Goal: Information Seeking & Learning: Learn about a topic

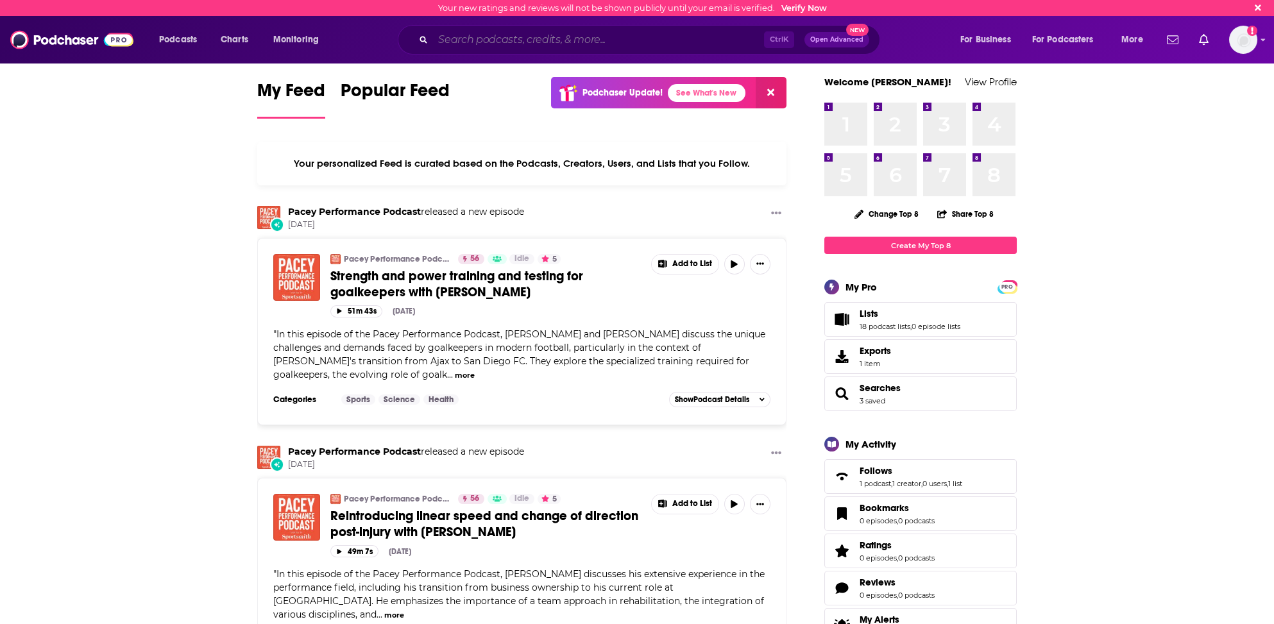
click at [447, 38] on input "Search podcasts, credits, & more..." at bounding box center [598, 40] width 331 height 21
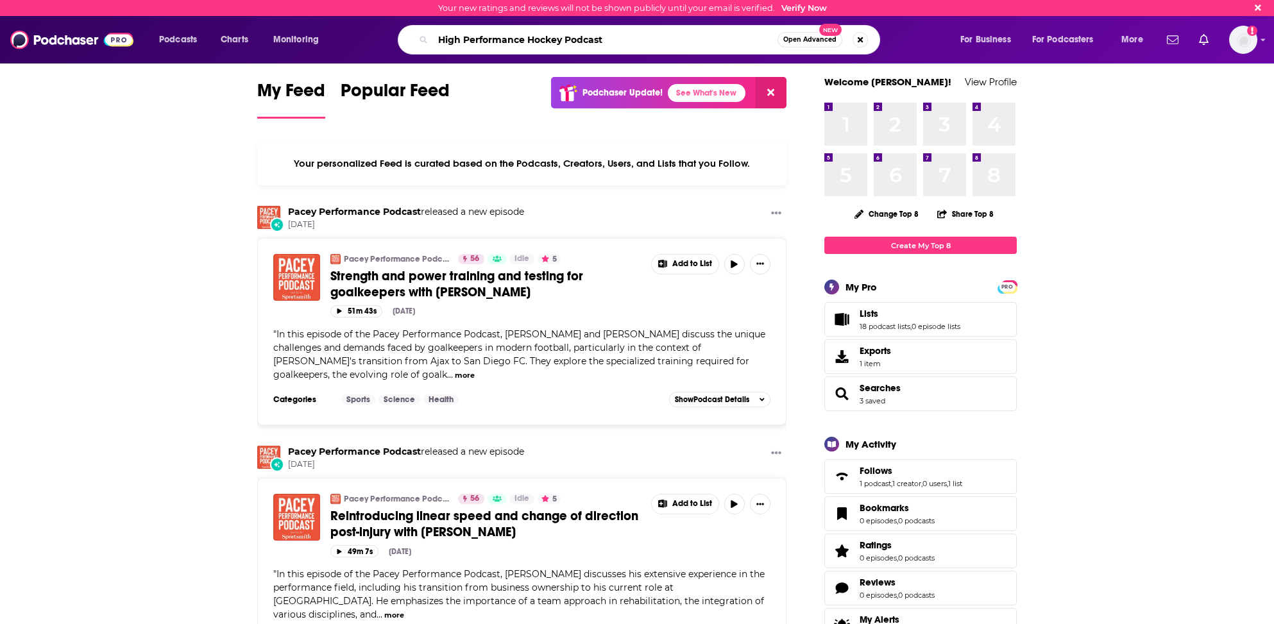
type input "High Performance Hockey Podcast"
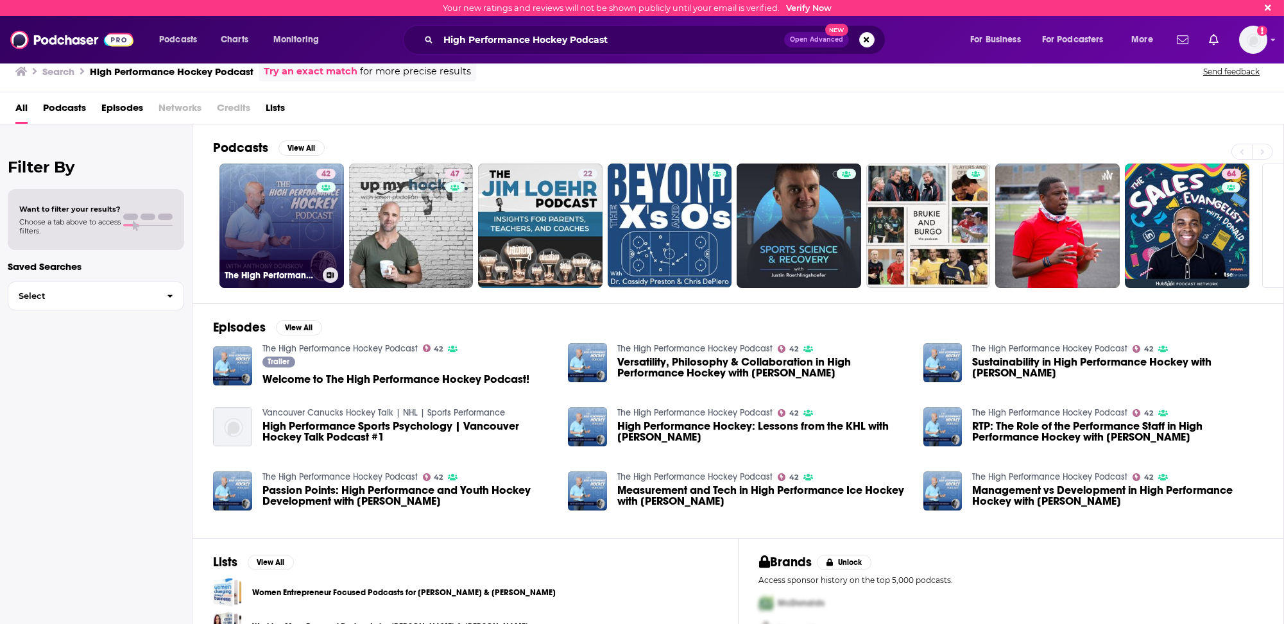
click at [246, 243] on link "42 The High Performance Hockey Podcast" at bounding box center [281, 226] width 124 height 124
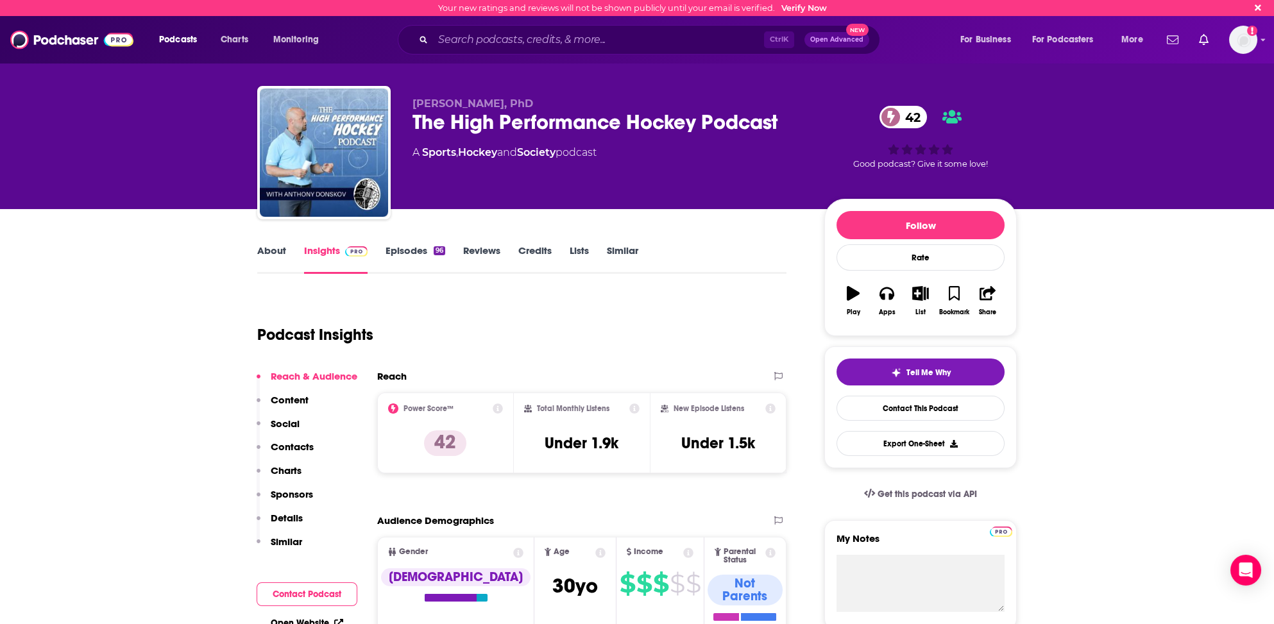
click at [617, 250] on link "Similar" at bounding box center [622, 259] width 31 height 30
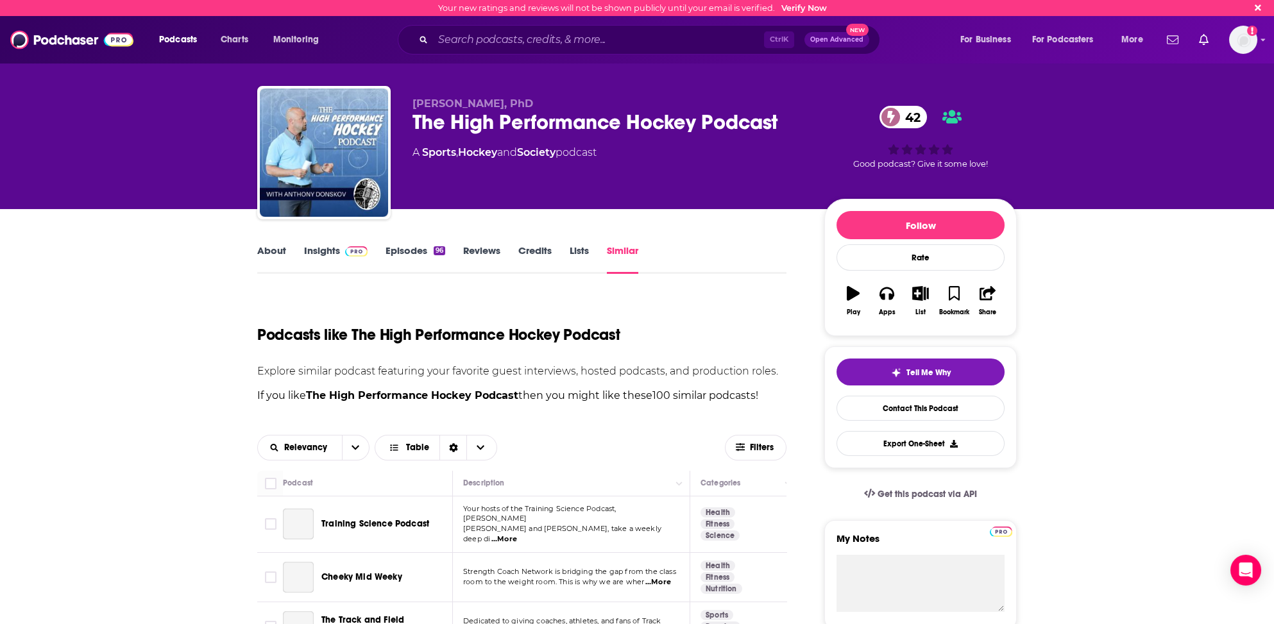
scroll to position [64, 0]
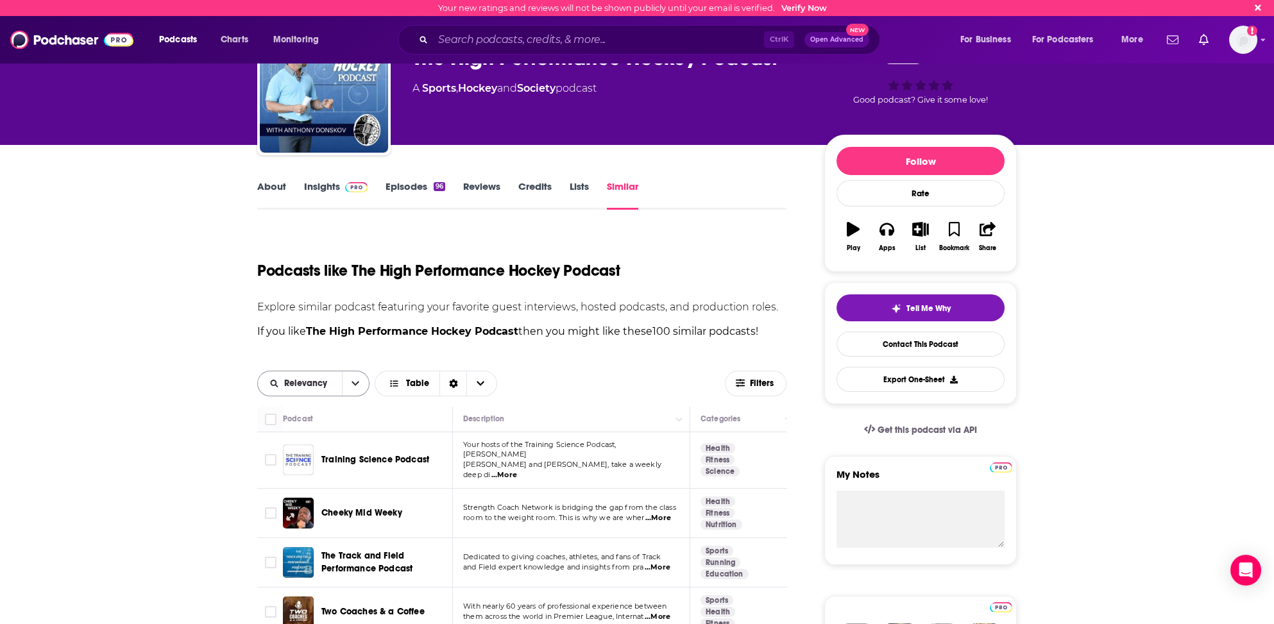
click at [334, 381] on span "Relevancy" at bounding box center [300, 383] width 84 height 9
click at [298, 471] on span "Power Score" at bounding box center [322, 471] width 76 height 7
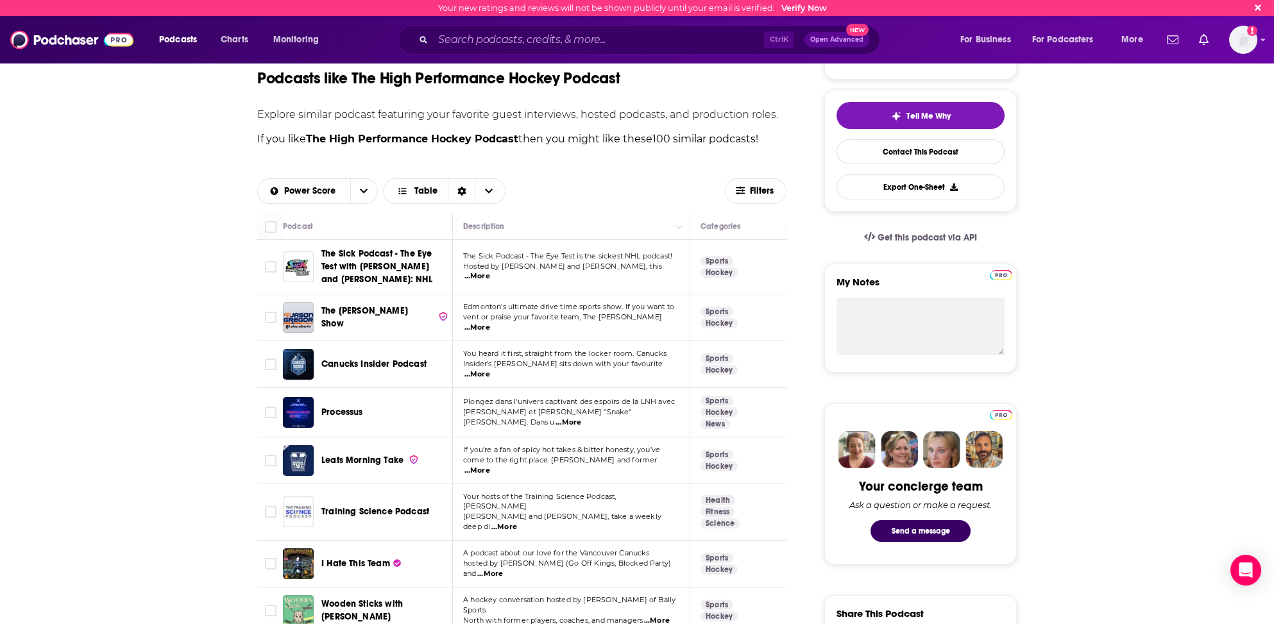
scroll to position [321, 0]
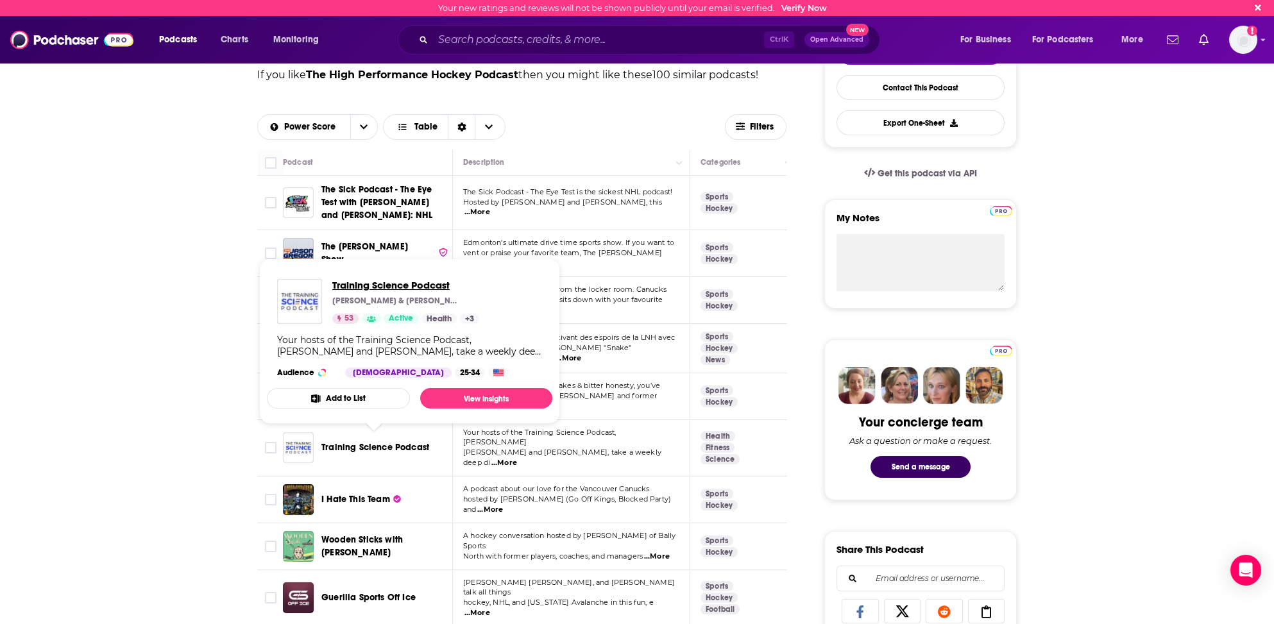
click at [370, 284] on span "Training Science Podcast" at bounding box center [405, 285] width 147 height 12
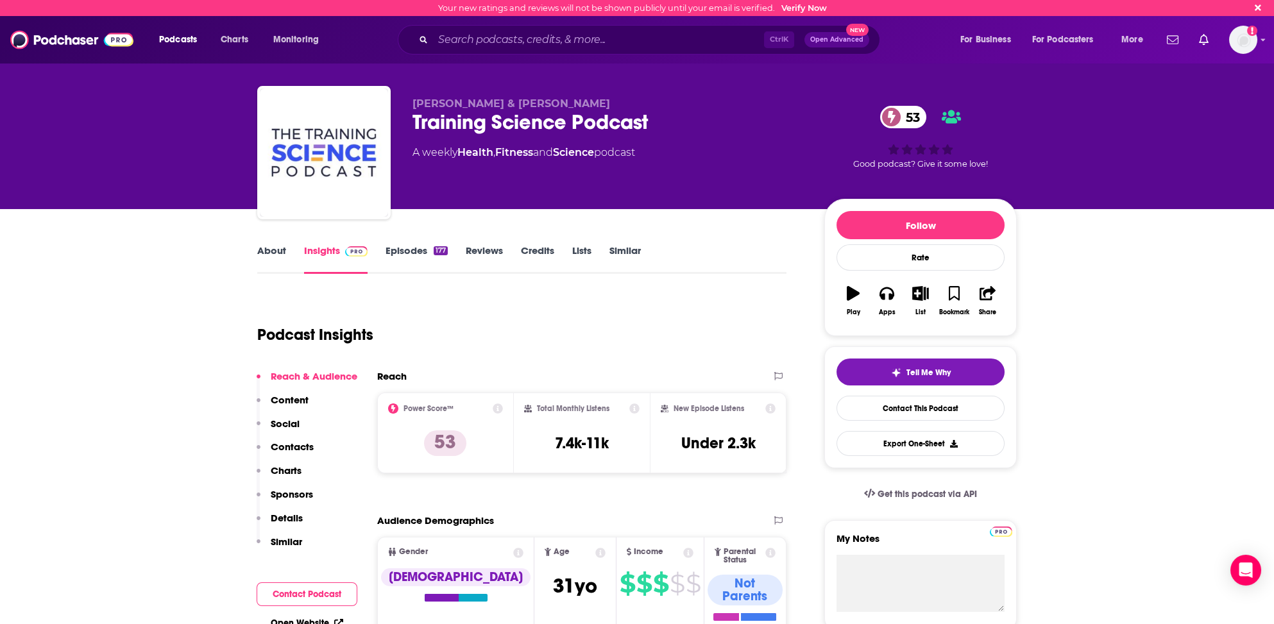
click at [275, 246] on link "About" at bounding box center [271, 259] width 29 height 30
